Goal: Task Accomplishment & Management: Use online tool/utility

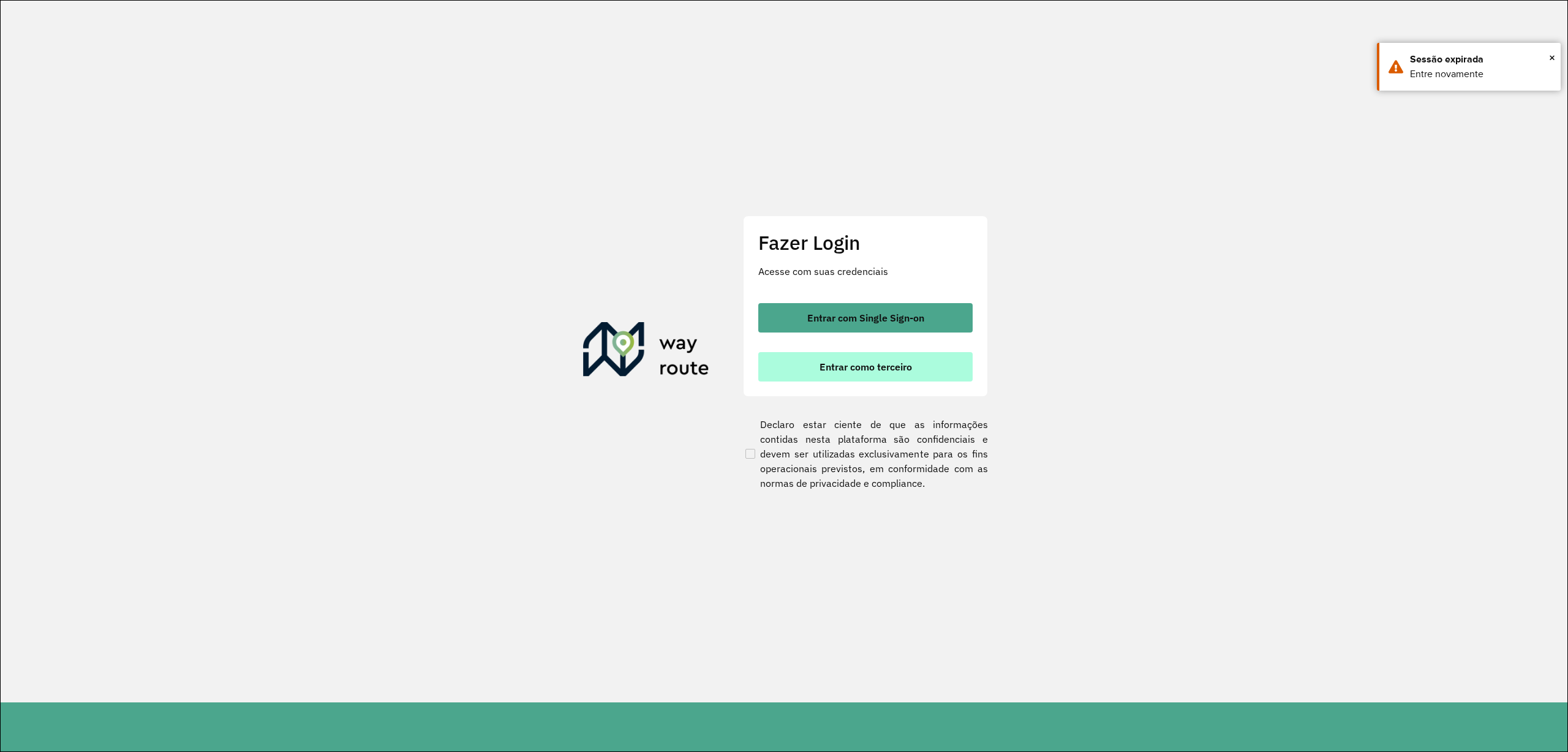
click at [840, 373] on button "Entrar como terceiro" at bounding box center [865, 367] width 214 height 30
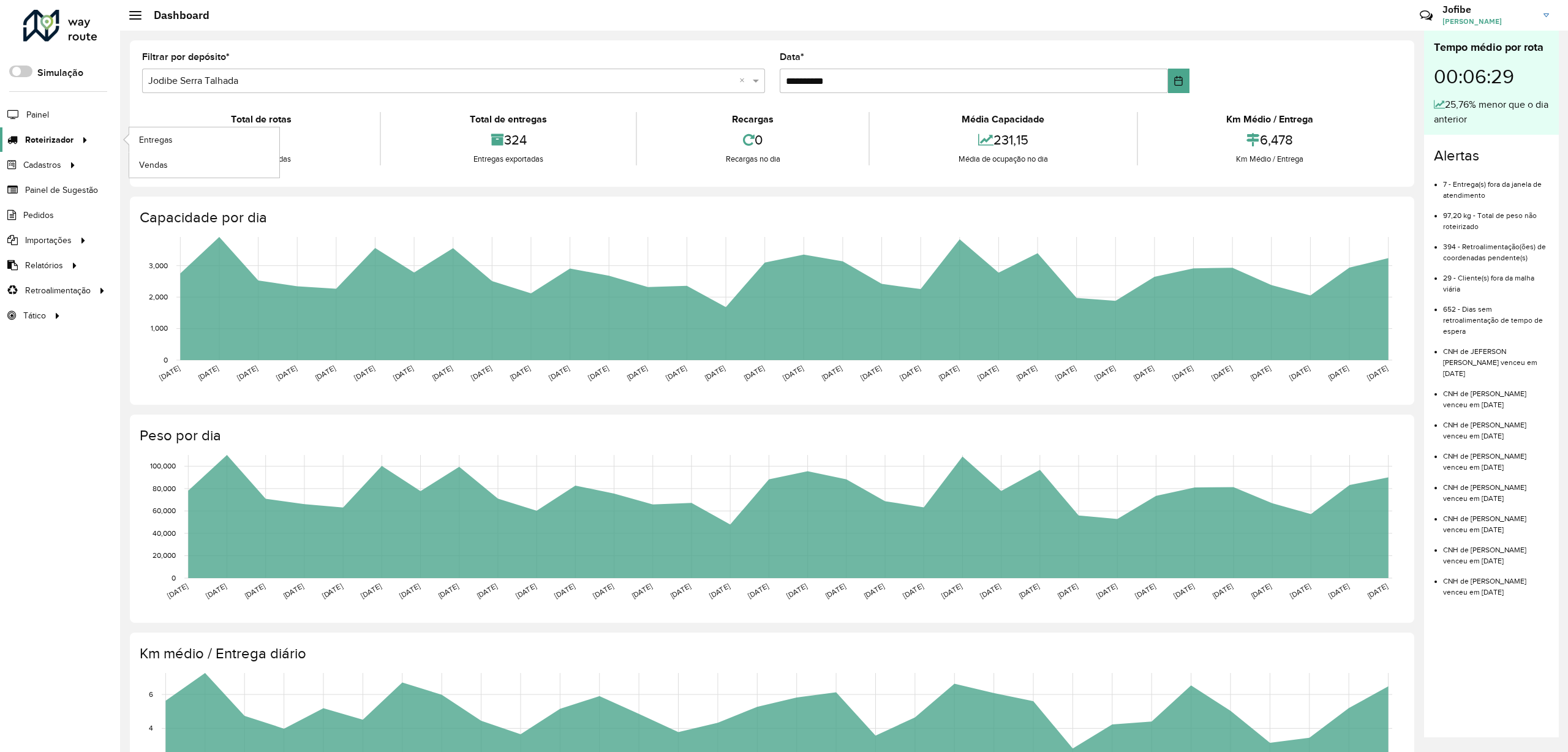
click at [55, 139] on span "Roteirizador" at bounding box center [49, 140] width 48 height 13
click at [206, 143] on link "Entregas" at bounding box center [204, 140] width 150 height 24
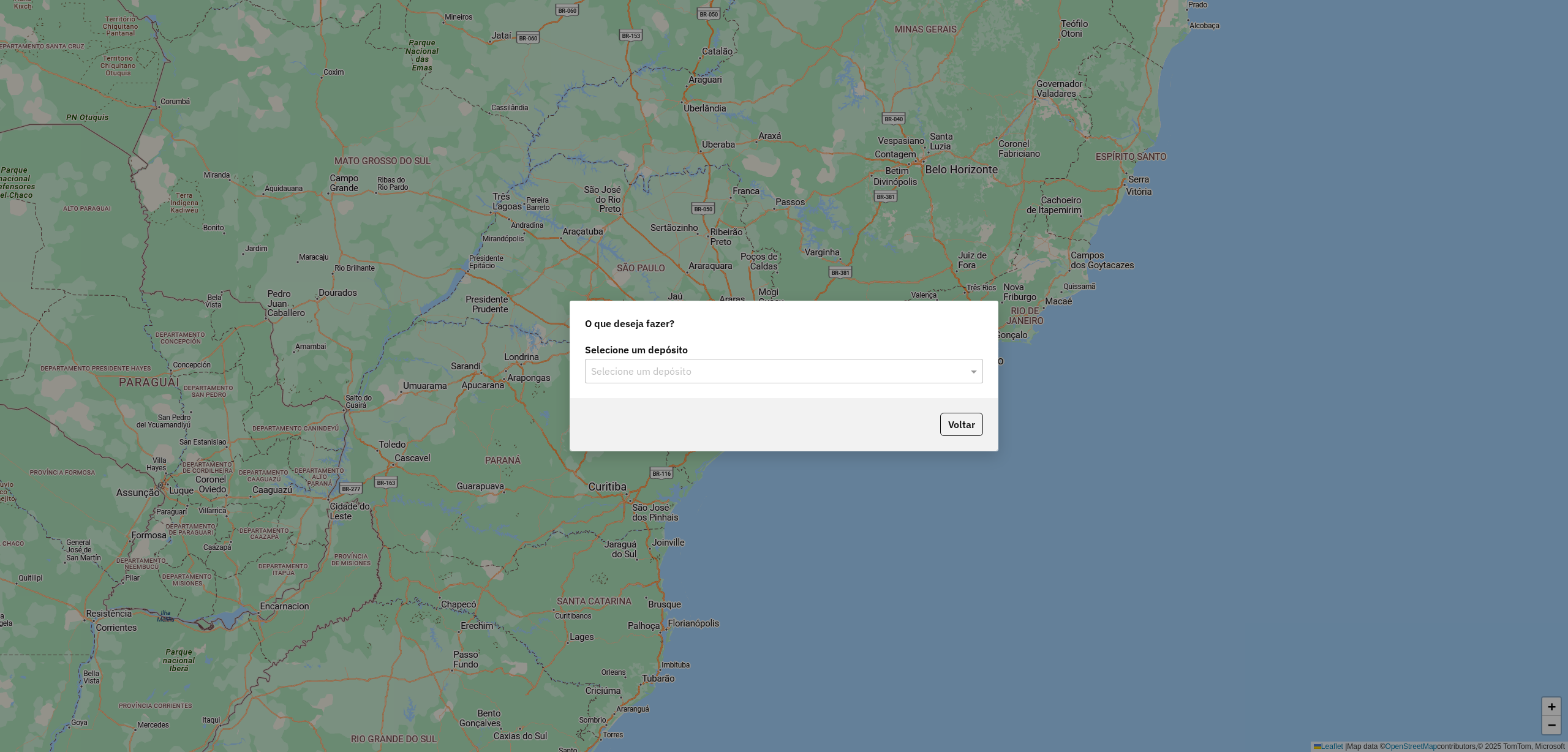
click at [638, 365] on input "text" at bounding box center [771, 372] width 361 height 15
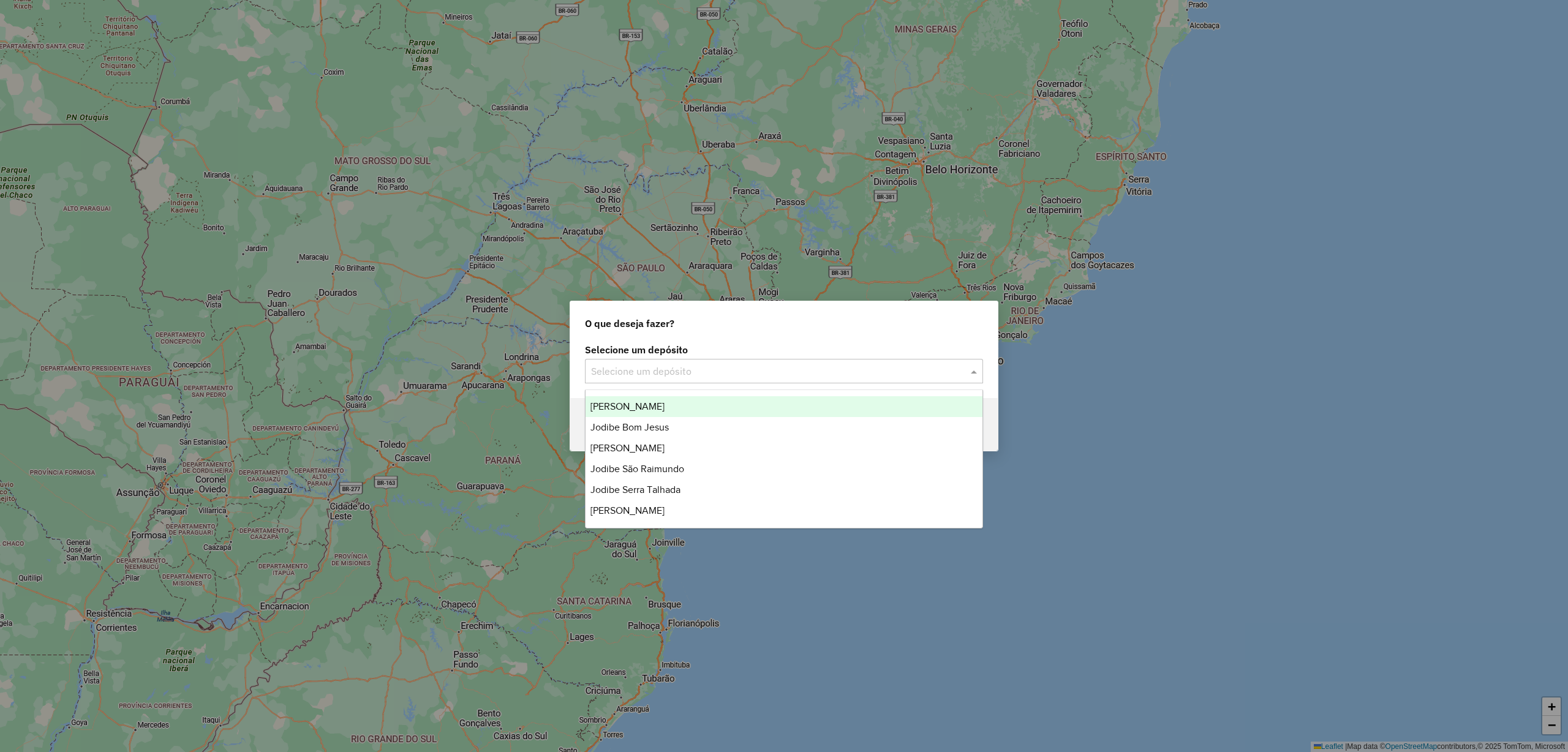
click at [650, 403] on span "[PERSON_NAME]" at bounding box center [627, 406] width 74 height 10
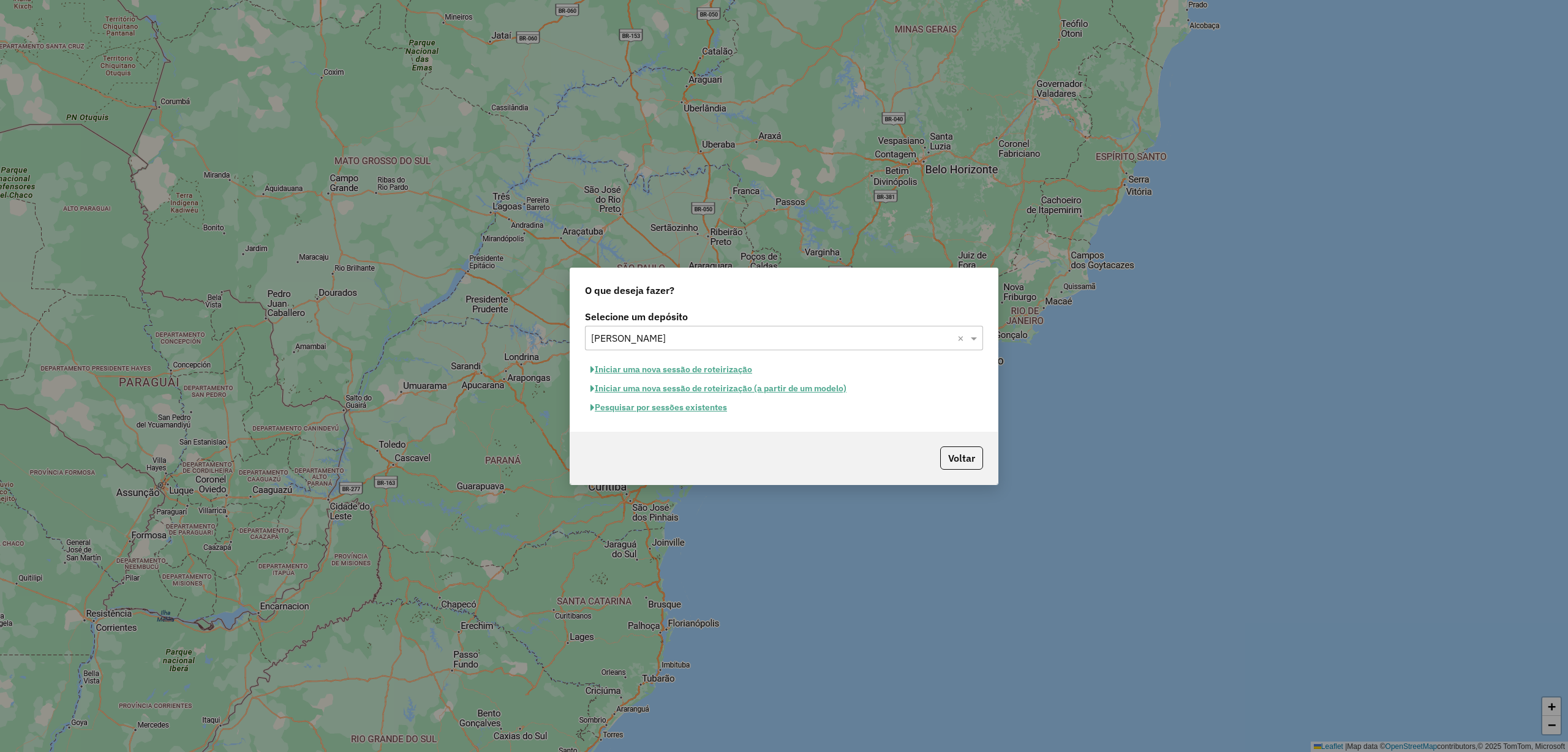
click at [722, 407] on button "Pesquisar por sessões existentes" at bounding box center [659, 407] width 148 height 19
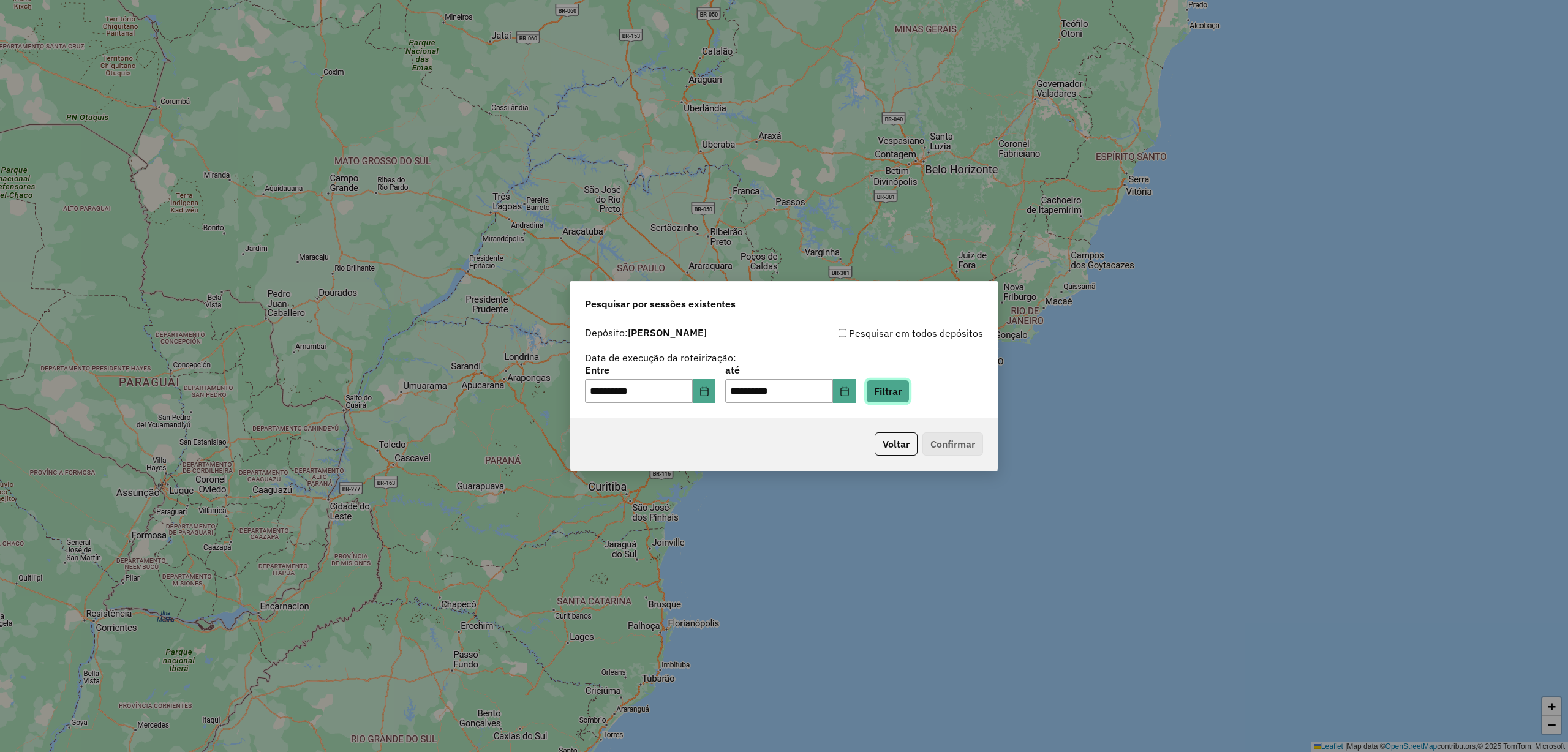
click at [904, 397] on button "Filtrar" at bounding box center [888, 391] width 44 height 23
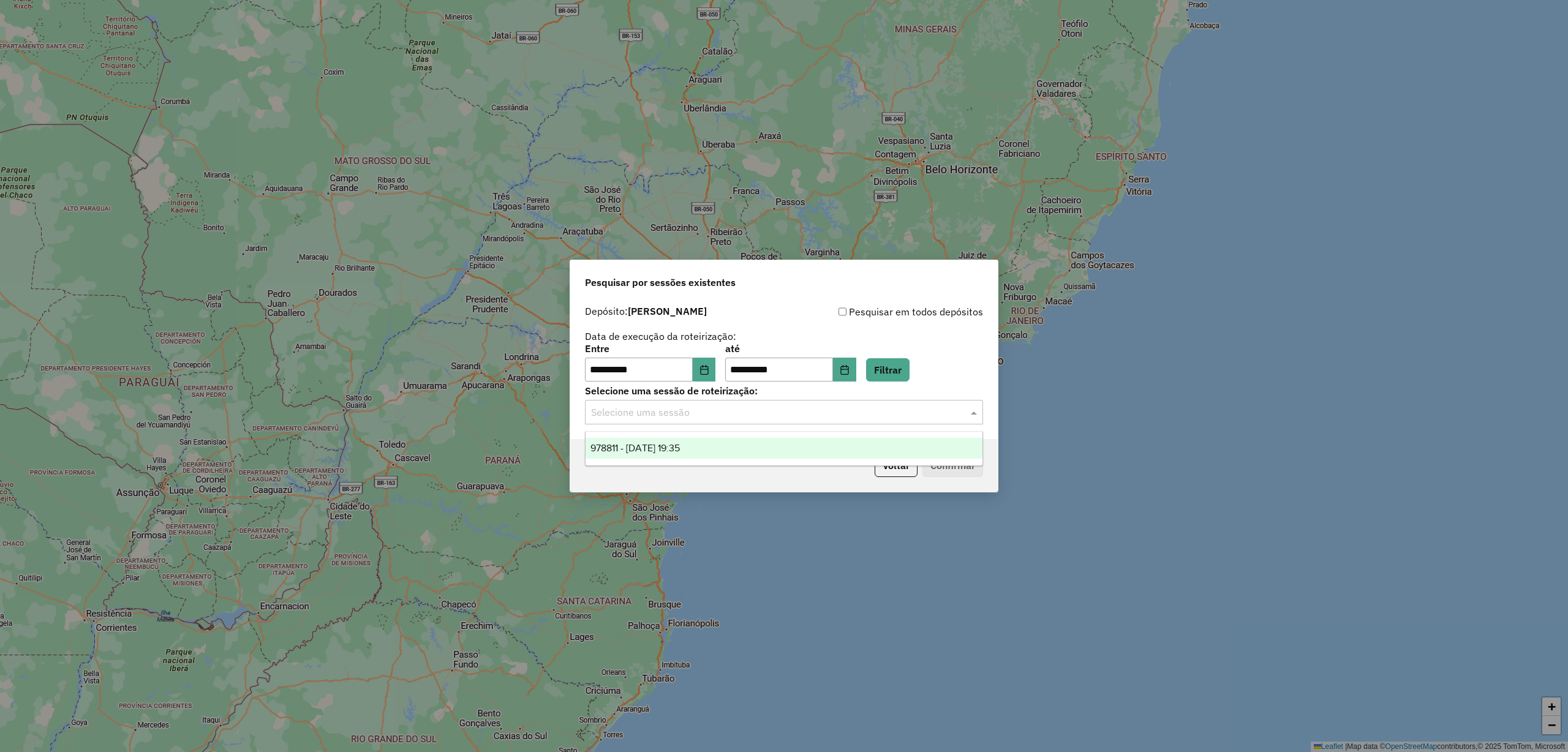
click at [677, 410] on input "text" at bounding box center [771, 413] width 361 height 15
click at [709, 447] on div "978811 - 13/08/2025 19:35" at bounding box center [784, 449] width 396 height 21
click at [946, 458] on button "Confirmar" at bounding box center [953, 465] width 61 height 23
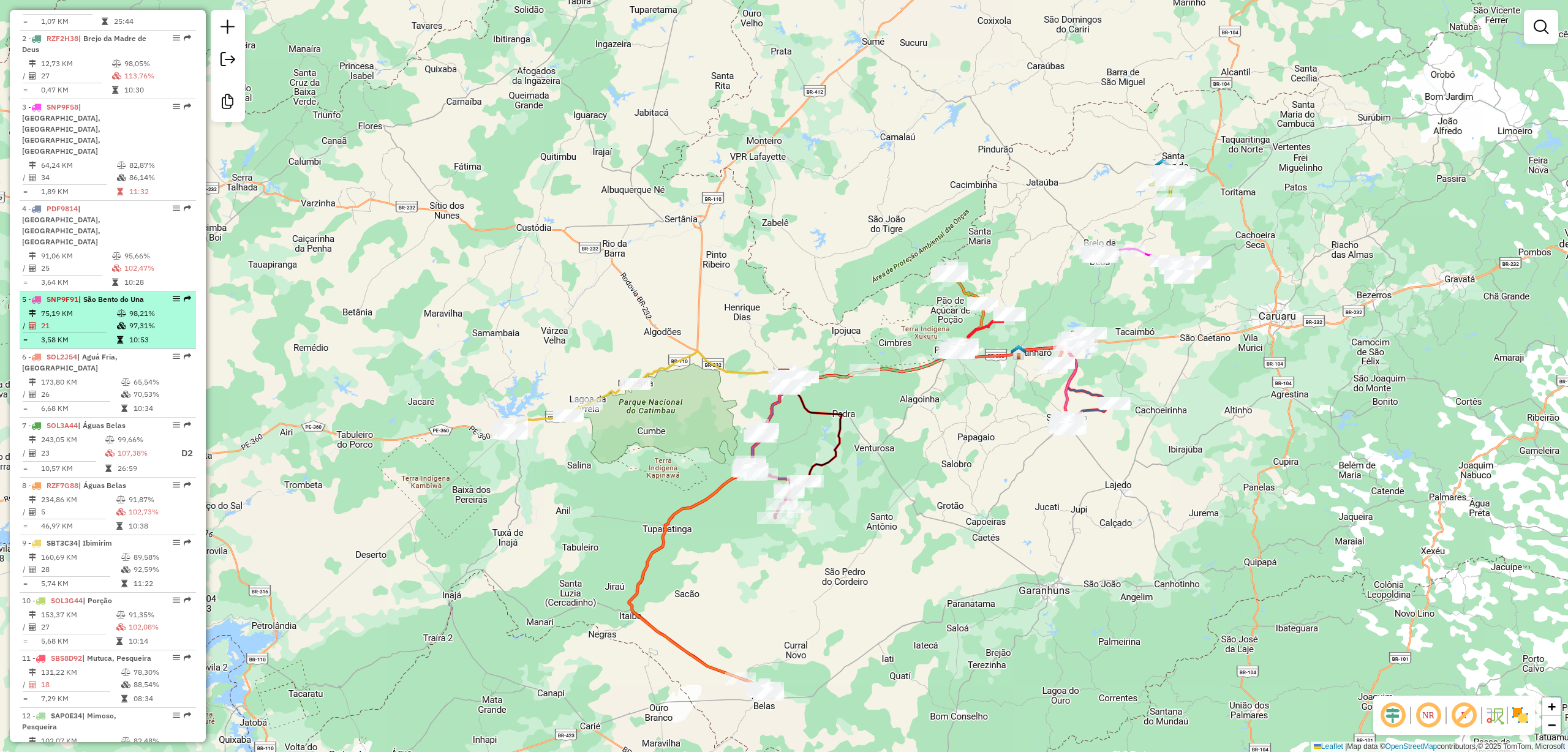
scroll to position [784, 0]
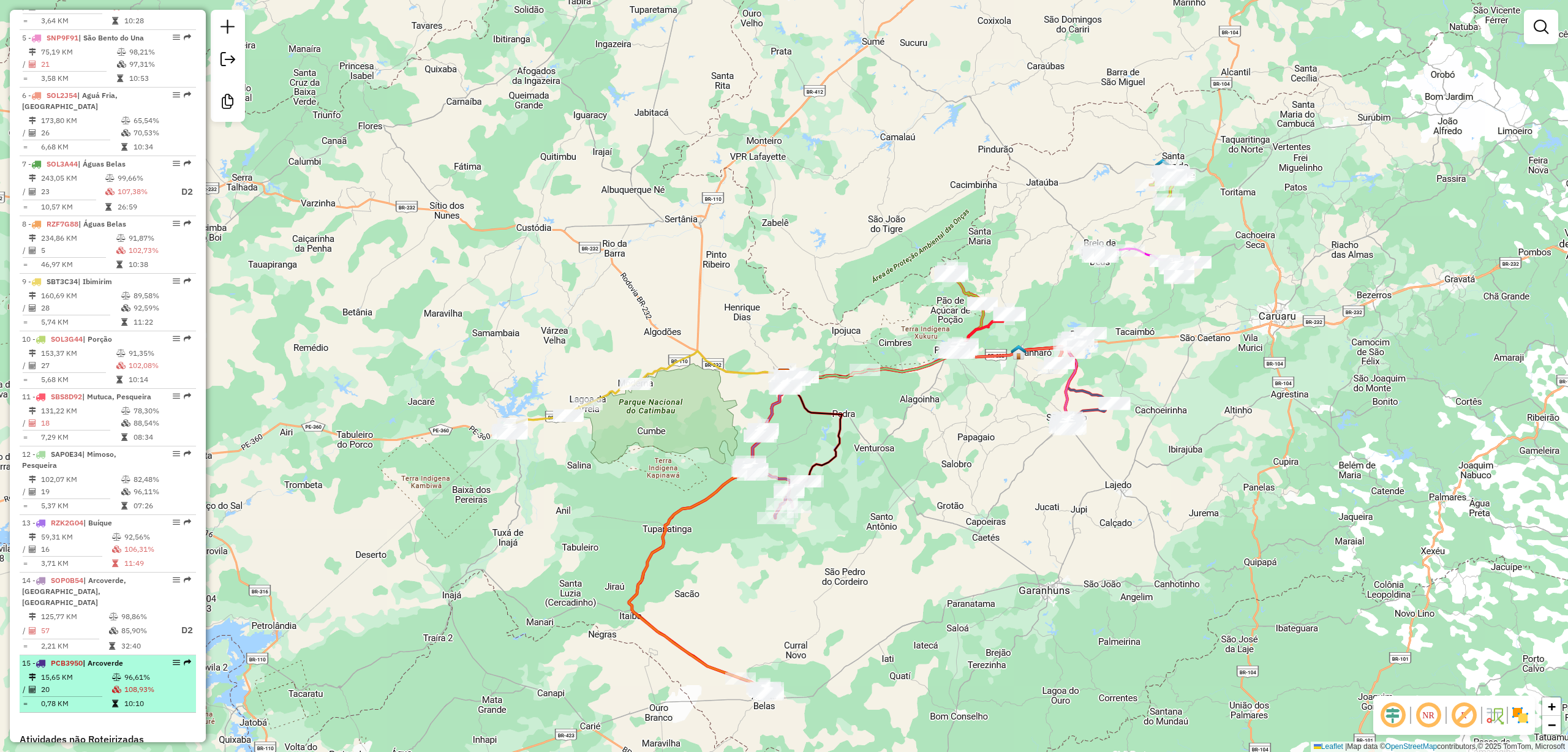
click at [173, 659] on em at bounding box center [176, 662] width 7 height 7
select select "**********"
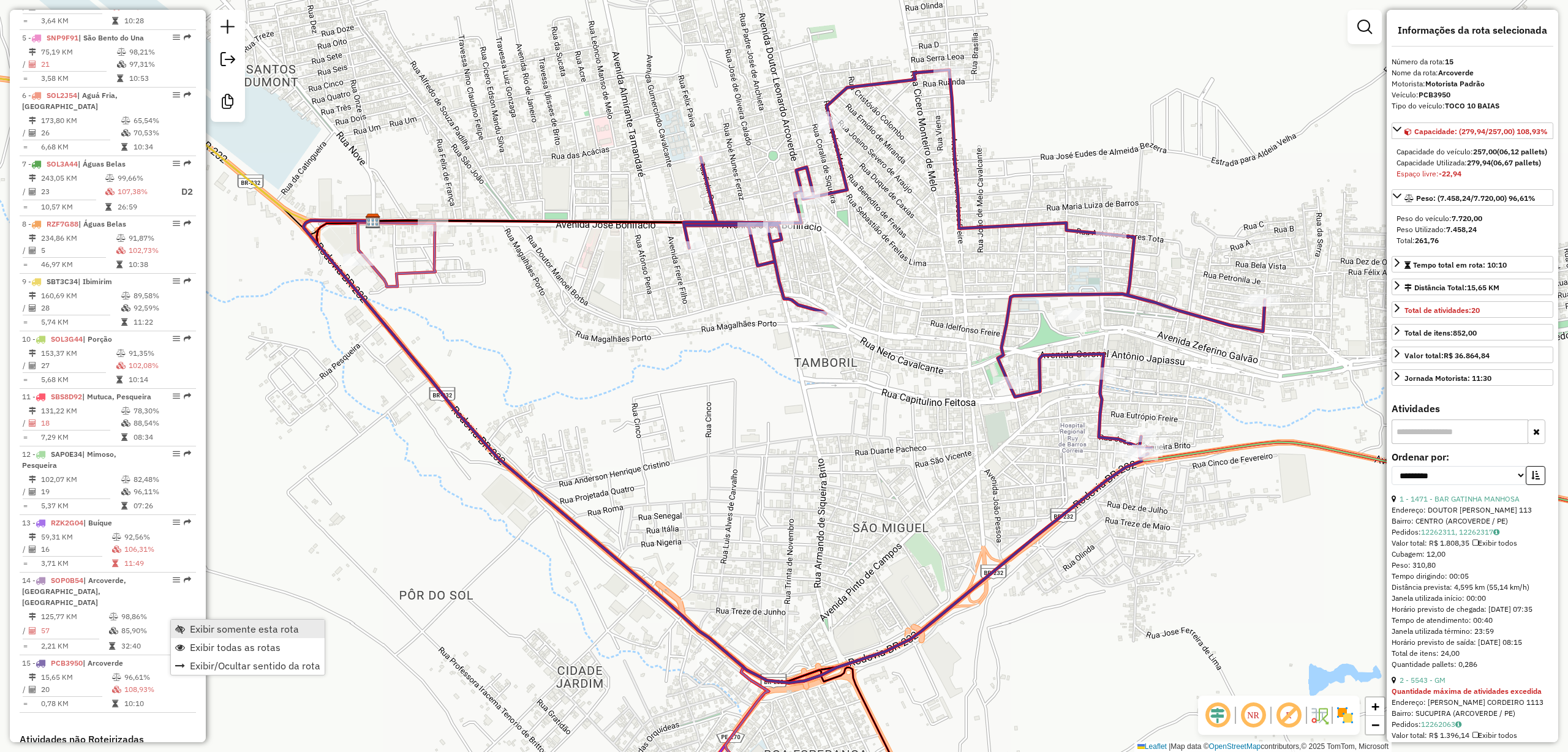
click at [249, 636] on link "Exibir somente esta rota" at bounding box center [248, 629] width 154 height 19
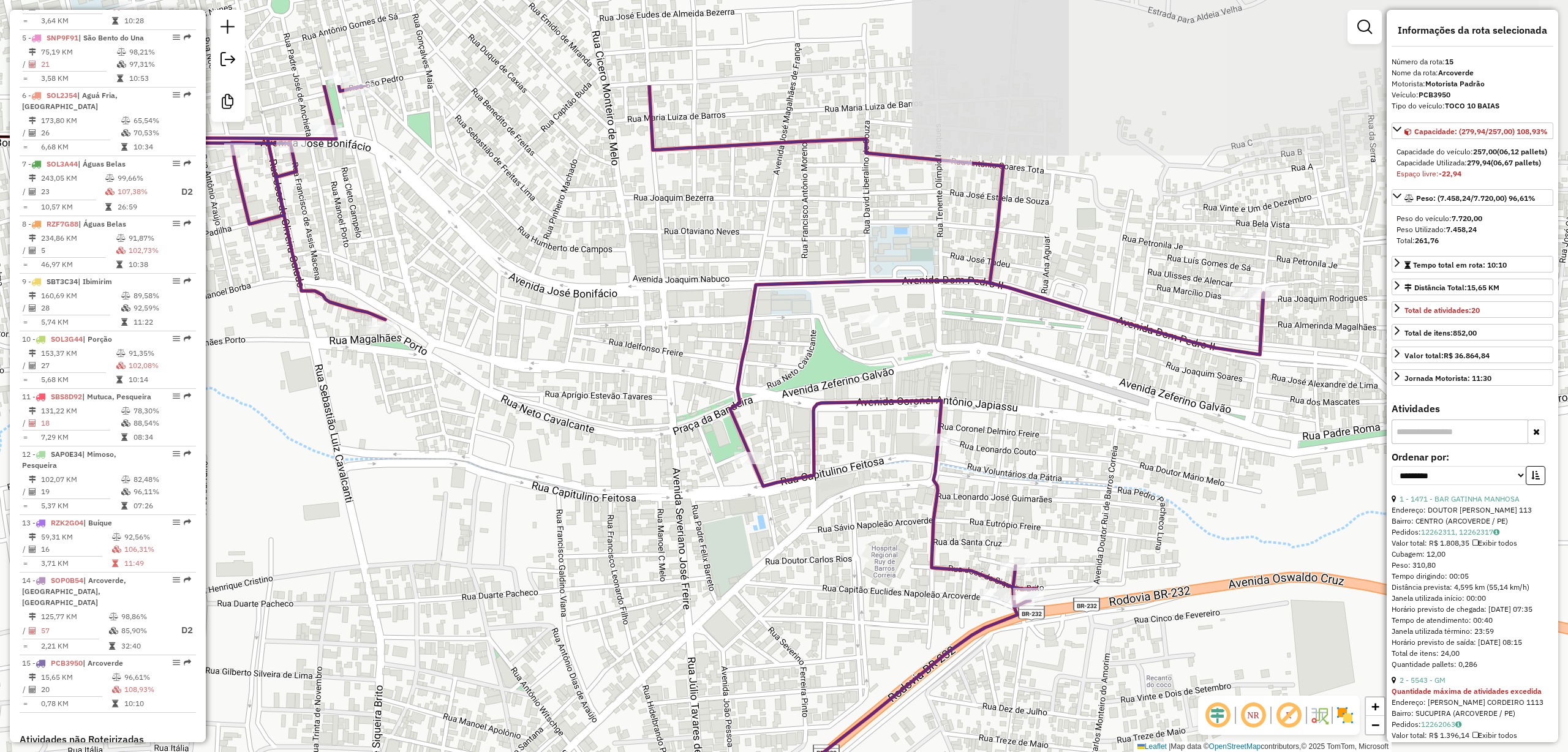
drag, startPoint x: 996, startPoint y: 235, endPoint x: 1040, endPoint y: 406, distance: 176.6
click at [1040, 406] on div "Janela de atendimento Grade de atendimento Capacidade Transportadoras Veículos …" at bounding box center [784, 376] width 1568 height 752
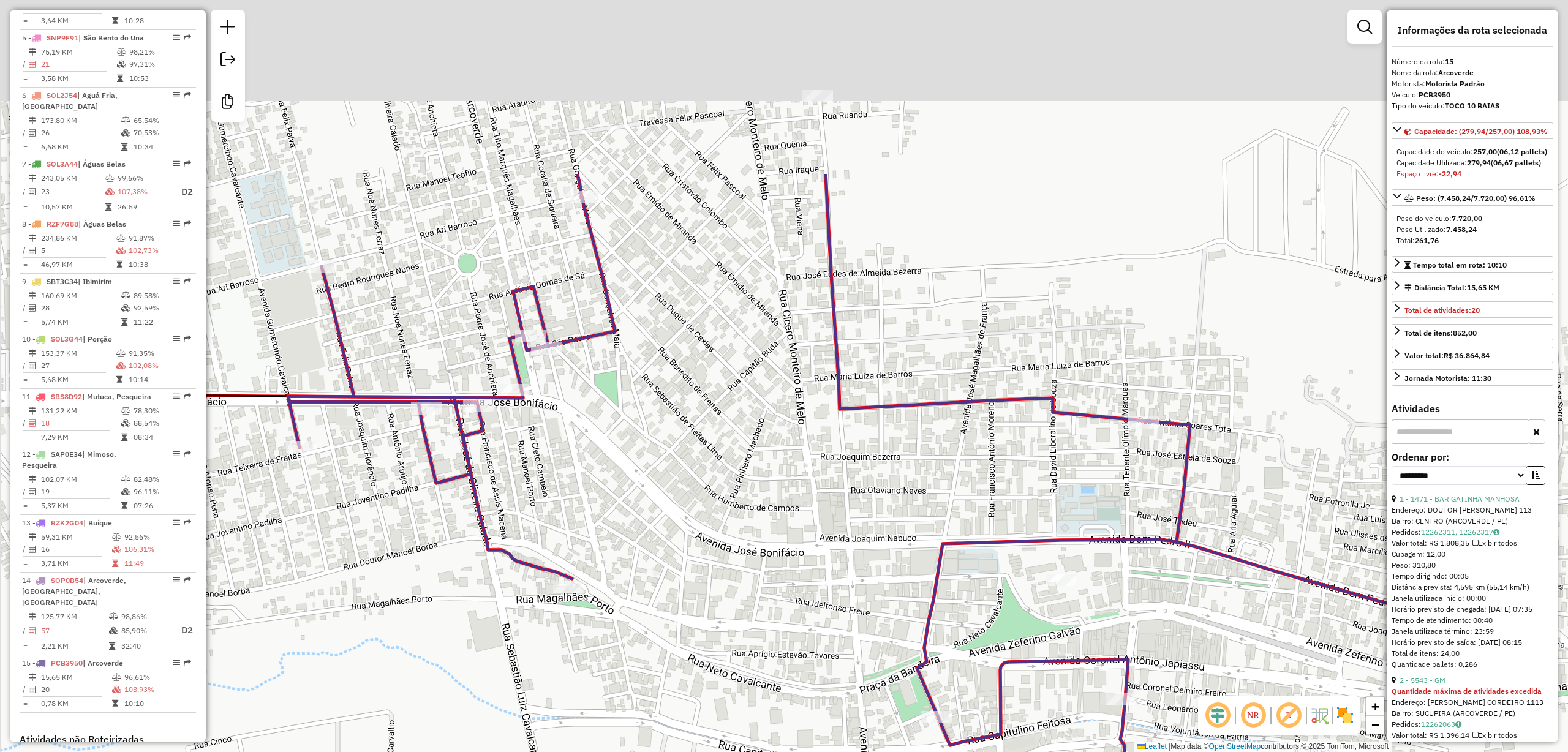
drag, startPoint x: 760, startPoint y: 256, endPoint x: 951, endPoint y: 527, distance: 331.5
click at [951, 527] on div "Janela de atendimento Grade de atendimento Capacidade Transportadoras Veículos …" at bounding box center [784, 376] width 1568 height 752
